Goal: Transaction & Acquisition: Purchase product/service

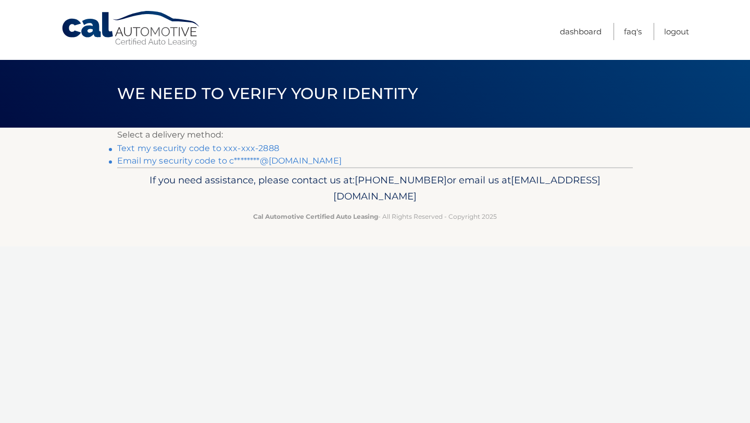
click at [266, 149] on link "Text my security code to xxx-xxx-2888" at bounding box center [198, 148] width 162 height 10
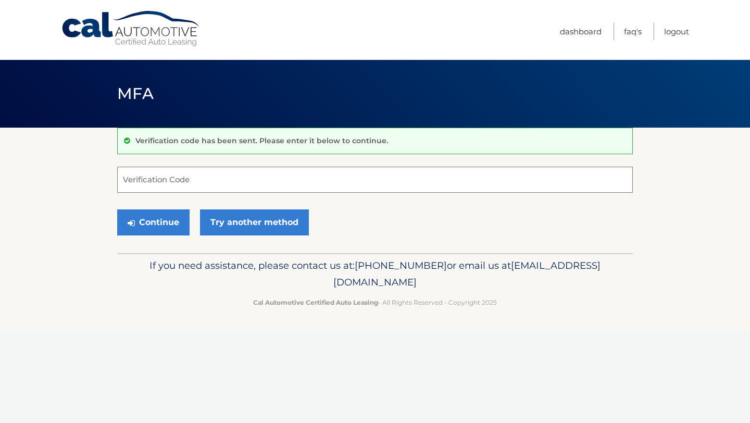
click at [206, 177] on input "Verification Code" at bounding box center [374, 180] width 515 height 26
type input "705999"
click at [168, 223] on button "Continue" at bounding box center [153, 222] width 72 height 26
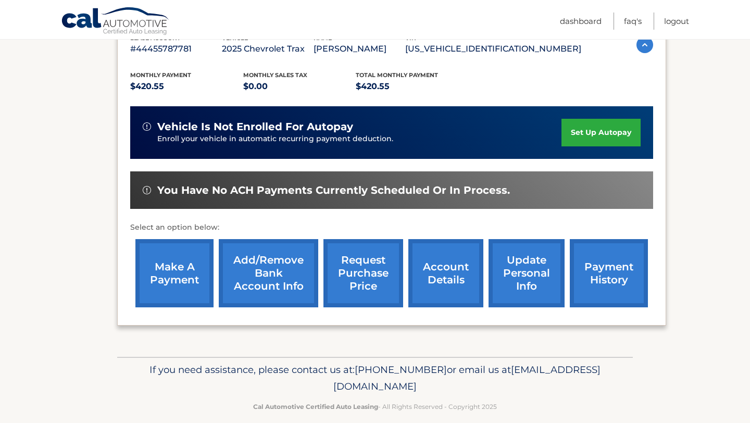
scroll to position [222, 0]
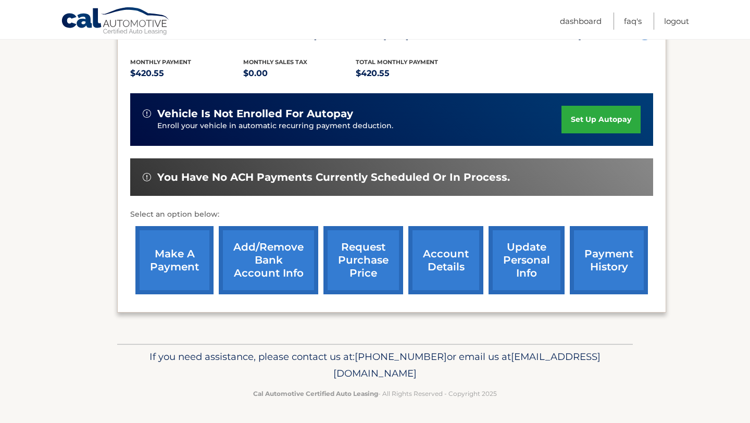
click at [183, 260] on link "make a payment" at bounding box center [174, 260] width 78 height 68
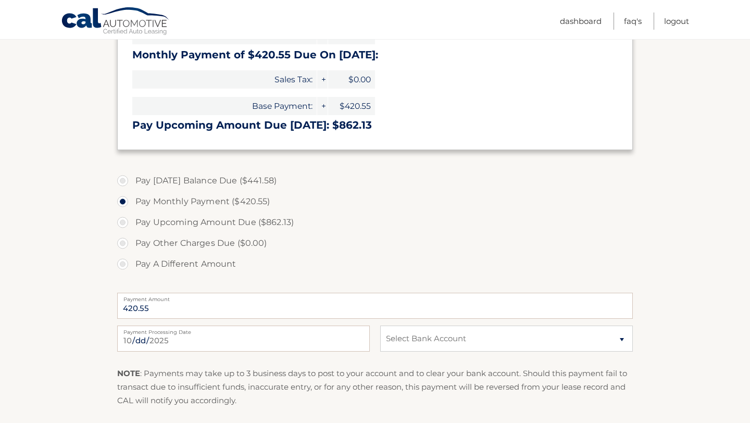
scroll to position [293, 0]
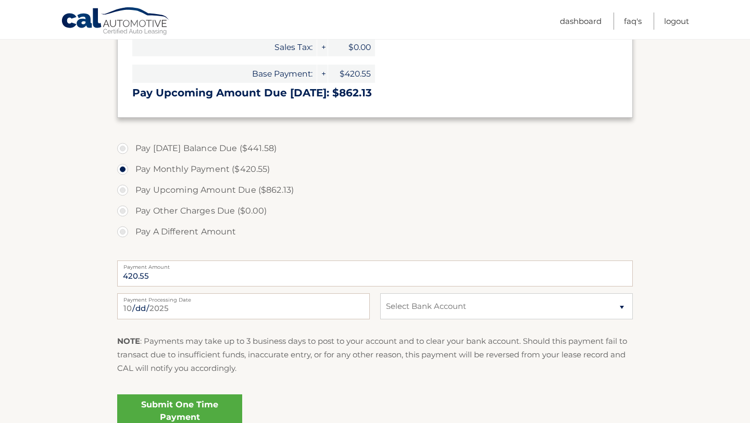
click at [179, 149] on label "Pay [DATE] Balance Due ($441.58)" at bounding box center [374, 148] width 515 height 21
click at [132, 149] on input "Pay Today's Balance Due ($441.58)" at bounding box center [126, 146] width 10 height 17
radio input "true"
type input "441.58"
click at [441, 308] on select "Select Bank Account Checking SOFI BANK, NATIONAL ASSOCIATION *****4660 Checking…" at bounding box center [506, 306] width 252 height 26
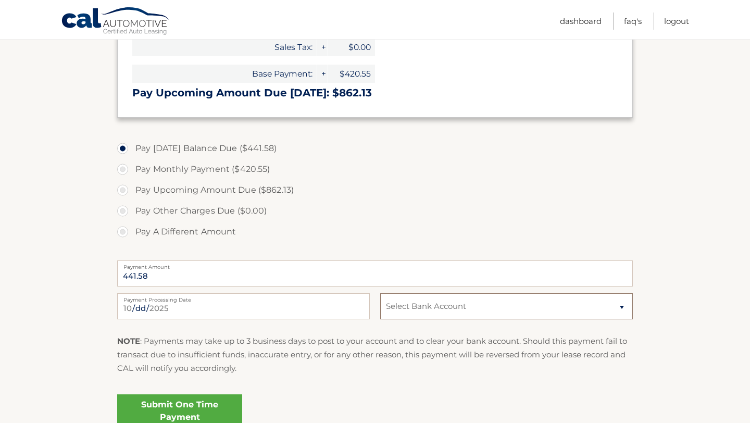
select select "ZTY5MzllNmQtZmIyYS00MWEzLThhN2EtYmExYTZmZTE1M2Ex"
click at [380, 293] on select "Select Bank Account Checking SOFI BANK, NATIONAL ASSOCIATION *****4660 Checking…" at bounding box center [506, 306] width 252 height 26
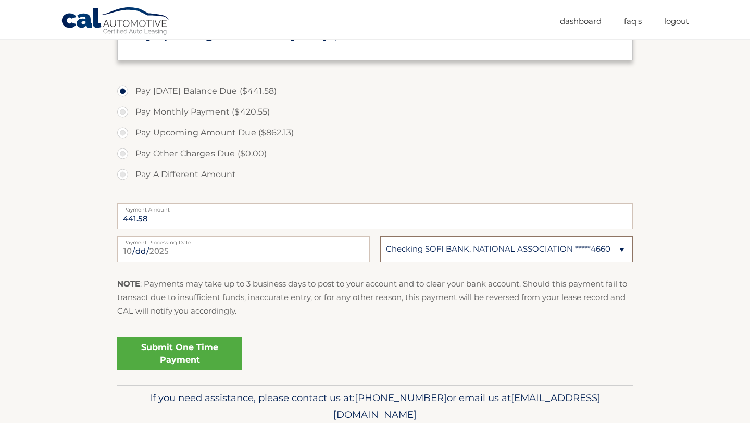
scroll to position [391, 0]
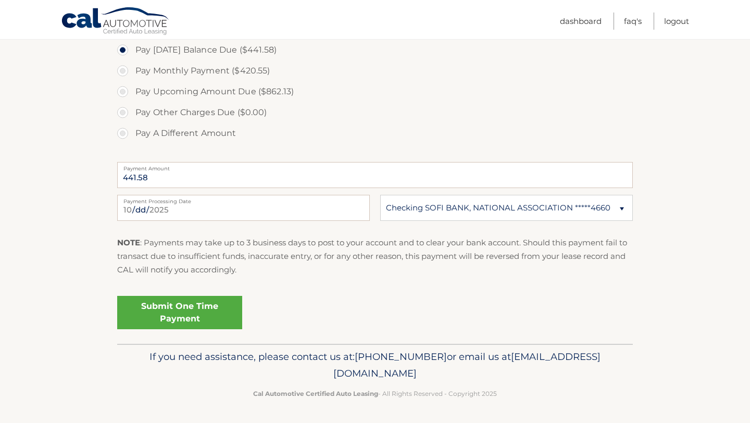
click at [211, 291] on div "Submit One Time Payment" at bounding box center [374, 309] width 515 height 37
click at [217, 313] on link "Submit One Time Payment" at bounding box center [179, 312] width 125 height 33
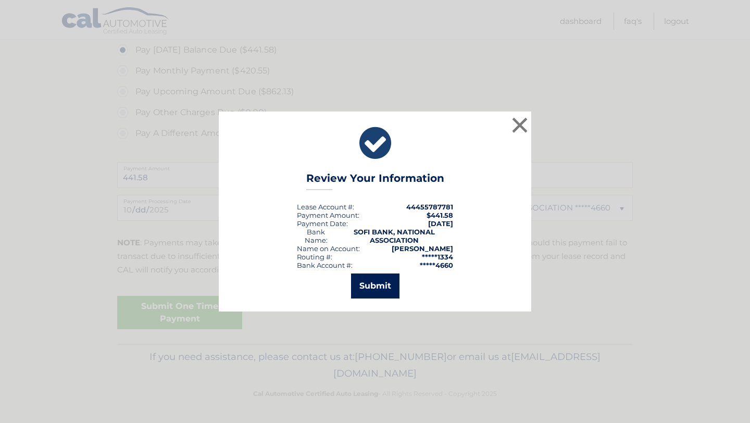
click at [375, 277] on button "Submit" at bounding box center [375, 285] width 48 height 25
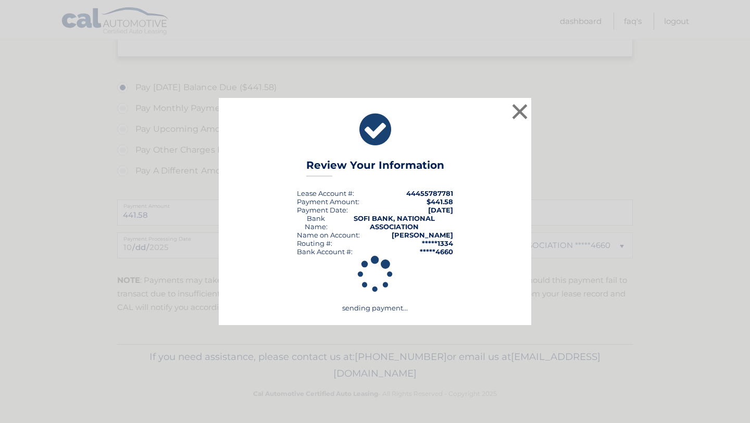
scroll to position [354, 0]
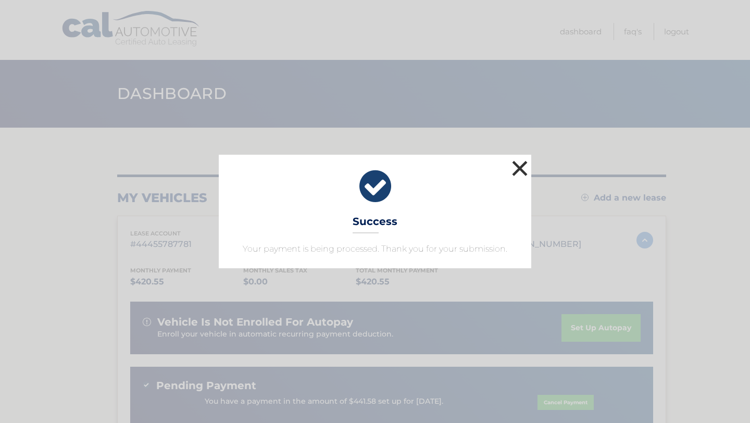
click at [512, 169] on button "×" at bounding box center [519, 168] width 21 height 21
